Goal: Information Seeking & Learning: Find specific fact

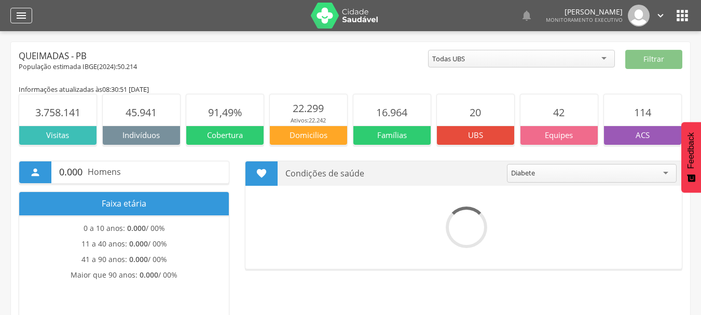
click at [19, 8] on div "" at bounding box center [21, 16] width 22 height 16
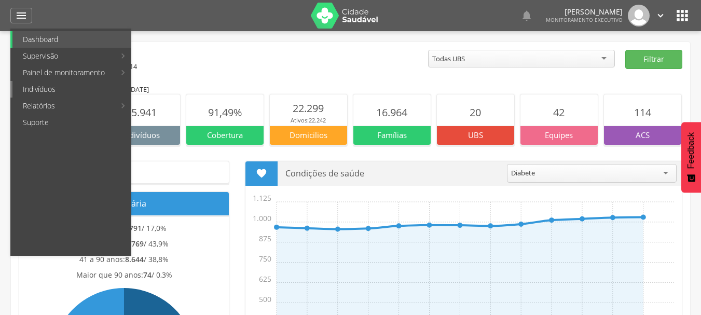
click at [38, 84] on link "Indivíduos" at bounding box center [71, 89] width 118 height 17
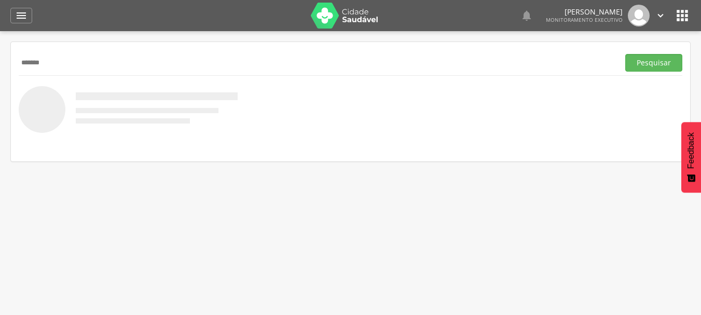
click at [625, 54] on button "Pesquisar" at bounding box center [653, 63] width 57 height 18
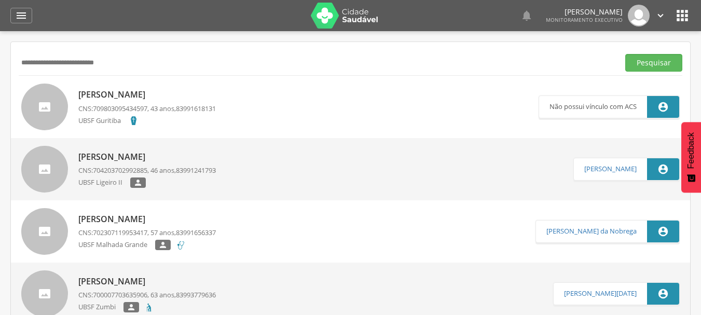
type input "**********"
click at [625, 54] on button "Pesquisar" at bounding box center [653, 63] width 57 height 18
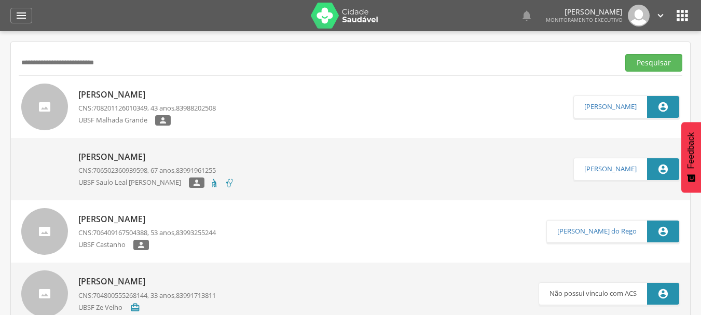
click at [111, 109] on span "708201126010349" at bounding box center [120, 107] width 54 height 9
type input "**********"
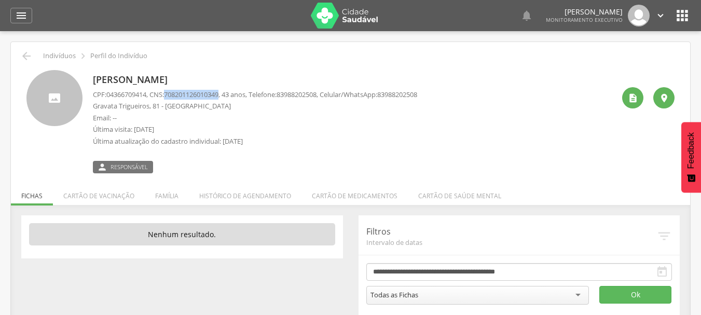
drag, startPoint x: 171, startPoint y: 94, endPoint x: 228, endPoint y: 94, distance: 57.1
click at [218, 94] on span "708201126010349" at bounding box center [191, 94] width 54 height 9
copy span "708201126010349"
click at [29, 54] on icon "" at bounding box center [26, 56] width 12 height 12
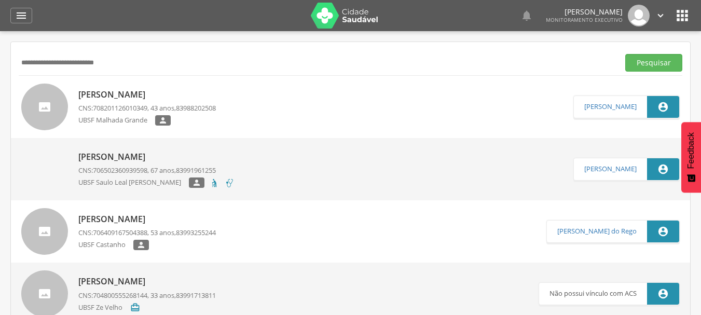
drag, startPoint x: 112, startPoint y: 62, endPoint x: 0, endPoint y: 66, distance: 112.2
click at [0, 66] on div " Supervisão  Distritos  Ubs Coordenador: - Queimadas / PB Intervalo de Tempo…" at bounding box center [350, 188] width 701 height 315
click at [625, 54] on button "Pesquisar" at bounding box center [653, 63] width 57 height 18
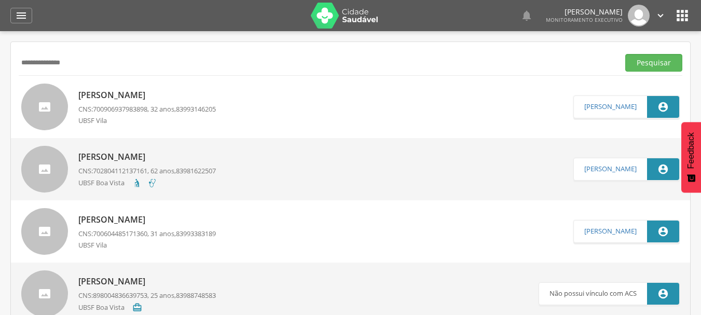
type input "**********"
click at [625, 54] on button "Pesquisar" at bounding box center [653, 63] width 57 height 18
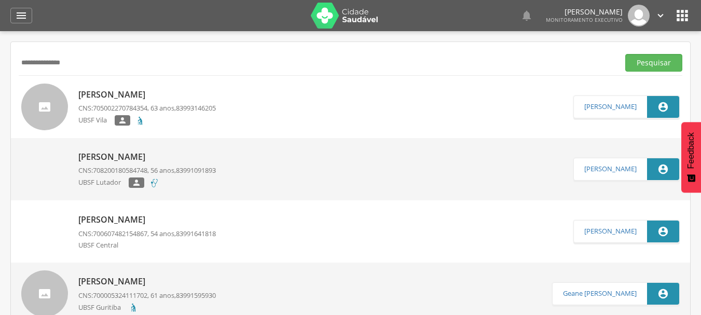
click at [127, 92] on p "[PERSON_NAME]" at bounding box center [146, 95] width 137 height 12
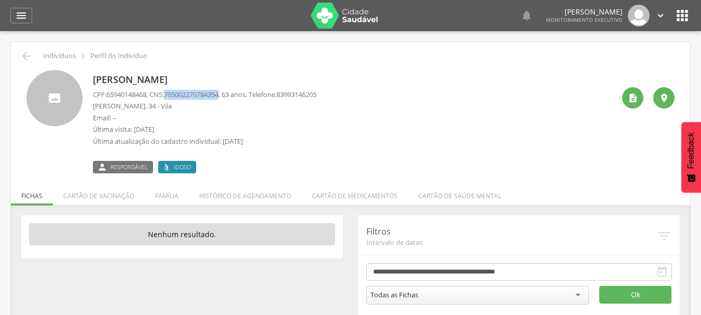
drag, startPoint x: 172, startPoint y: 94, endPoint x: 227, endPoint y: 94, distance: 55.0
click at [218, 94] on span "705002270784354" at bounding box center [191, 94] width 54 height 9
copy span "705002270784354"
click at [16, 16] on icon "" at bounding box center [21, 15] width 12 height 12
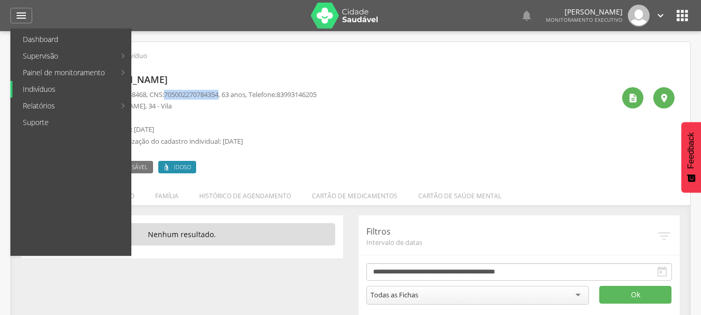
click at [50, 92] on link "Indivíduos" at bounding box center [71, 89] width 118 height 17
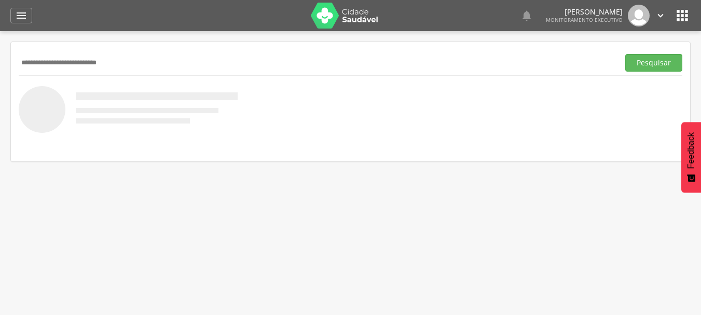
click at [625, 54] on button "Pesquisar" at bounding box center [653, 63] width 57 height 18
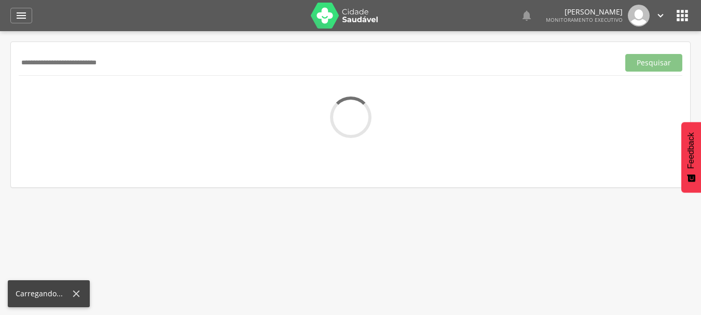
click at [625, 54] on button "Pesquisar" at bounding box center [653, 63] width 57 height 18
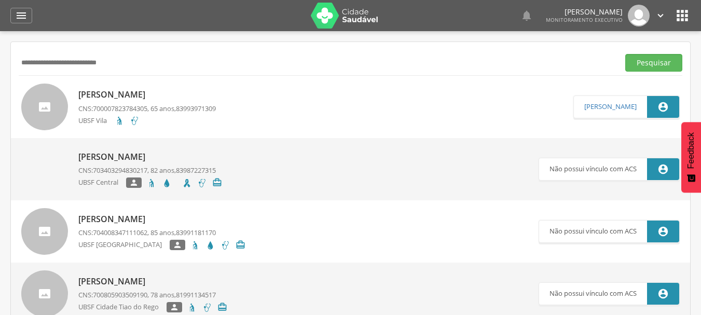
click at [151, 99] on p "[PERSON_NAME]" at bounding box center [146, 95] width 137 height 12
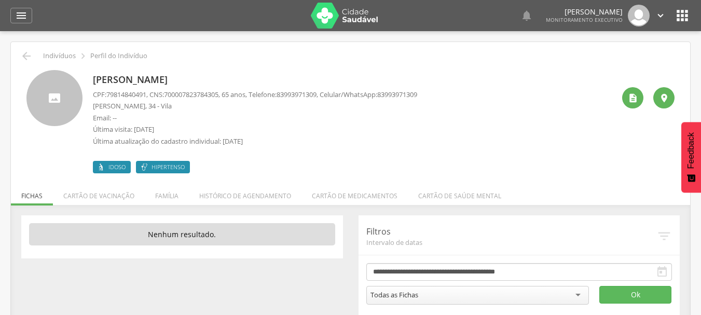
click at [19, 58] on div " Indivíduos  Perfil do Indivíduo" at bounding box center [351, 56] width 664 height 12
click at [27, 56] on icon "" at bounding box center [26, 56] width 12 height 12
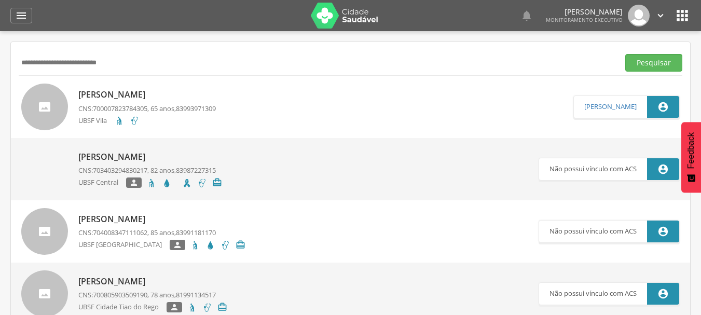
click at [128, 111] on span "700007823784305" at bounding box center [120, 108] width 54 height 9
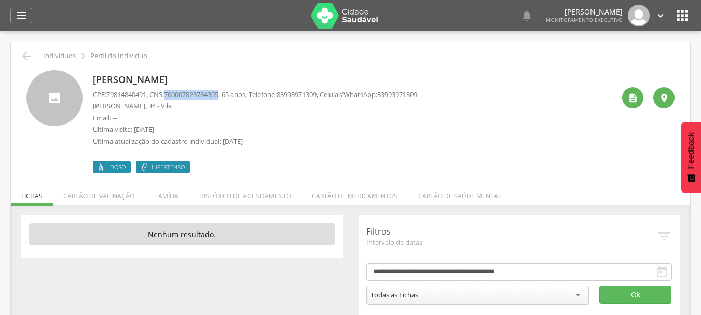
drag, startPoint x: 171, startPoint y: 92, endPoint x: 227, endPoint y: 89, distance: 55.6
click at [227, 89] on div "[PERSON_NAME] CPF: 79814840491 , CNS: [PHONE_NUMBER] , 65 anos, Telefone: [PHON…" at bounding box center [255, 121] width 324 height 103
copy span "700007823784305"
click at [16, 56] on div " Voltar Indivíduos  Perfil do Indivíduo [PERSON_NAME] CPF: 79814840491 , CNS:…" at bounding box center [350, 185] width 679 height 286
click at [20, 56] on icon "" at bounding box center [26, 56] width 12 height 12
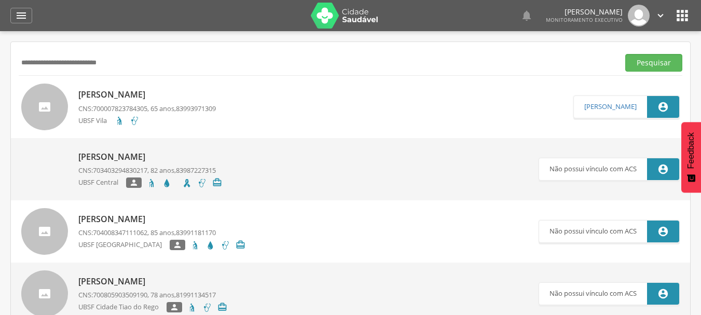
drag, startPoint x: 143, startPoint y: 65, endPoint x: 0, endPoint y: 70, distance: 143.3
click at [0, 70] on div " Supervisão  Distritos  Ubs Coordenador: - Queimadas / PB Intervalo de Tempo…" at bounding box center [350, 188] width 701 height 315
click at [625, 54] on button "Pesquisar" at bounding box center [653, 63] width 57 height 18
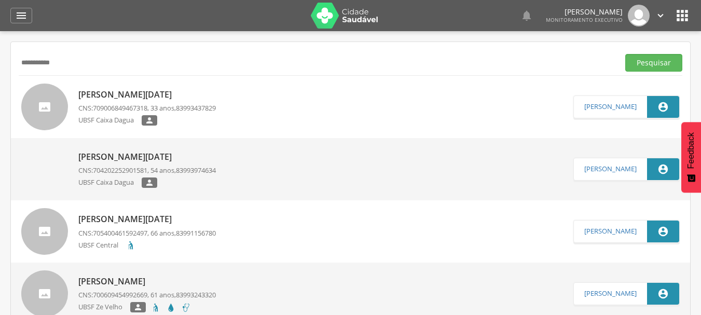
drag, startPoint x: 64, startPoint y: 58, endPoint x: 0, endPoint y: 71, distance: 65.1
click at [0, 71] on div " Supervisão  Distritos  Ubs Coordenador: - Queimadas / PB Intervalo de Tempo…" at bounding box center [350, 188] width 701 height 315
type input "**********"
click at [625, 54] on button "Pesquisar" at bounding box center [653, 63] width 57 height 18
